Goal: Subscribe to service/newsletter

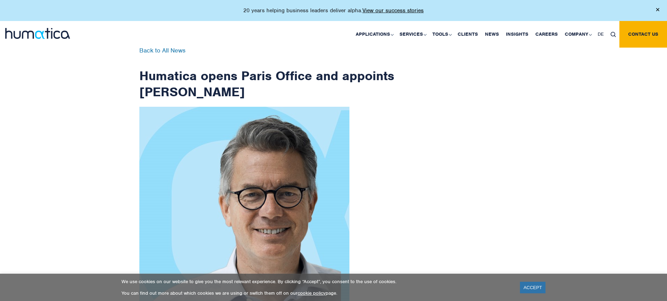
scroll to position [1132, 0]
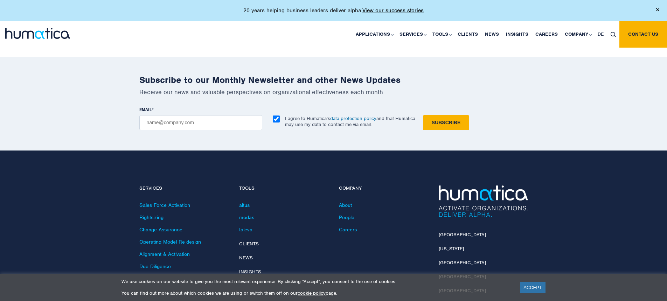
checkbox input "true"
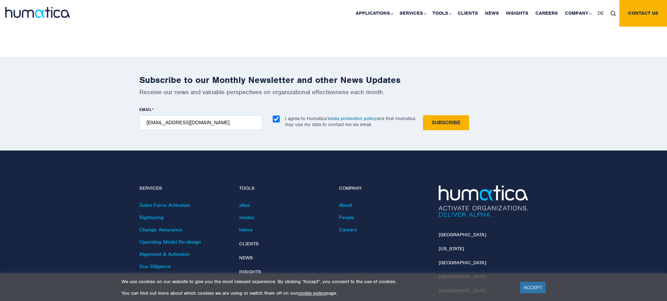
type input "[EMAIL_ADDRESS][DOMAIN_NAME]"
click at [423, 115] on input "Subscribe" at bounding box center [446, 122] width 46 height 15
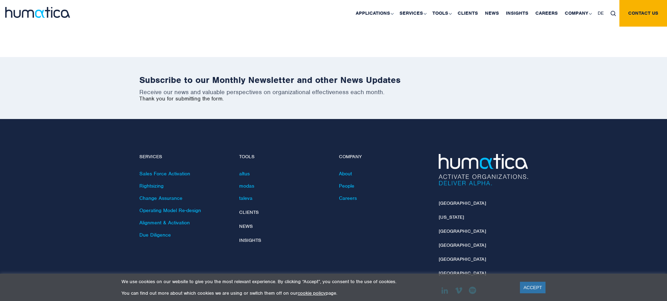
scroll to position [1100, 0]
